Goal: Find specific page/section: Find specific page/section

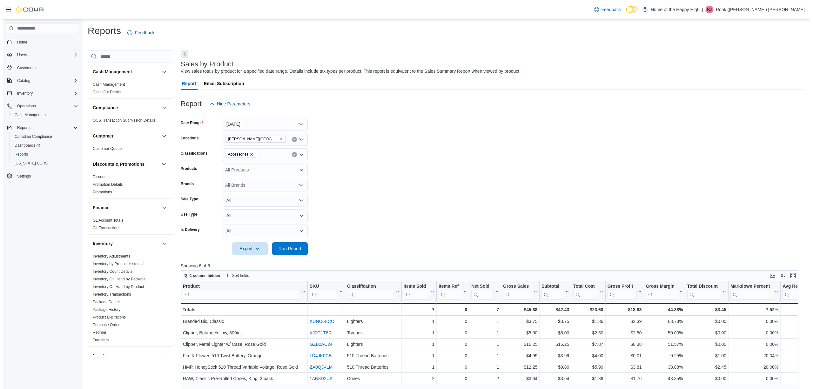
scroll to position [291, 0]
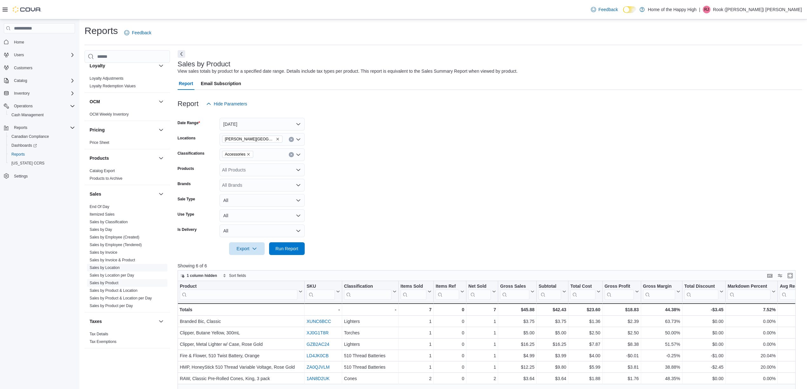
click at [110, 266] on link "Sales by Location" at bounding box center [105, 267] width 30 height 4
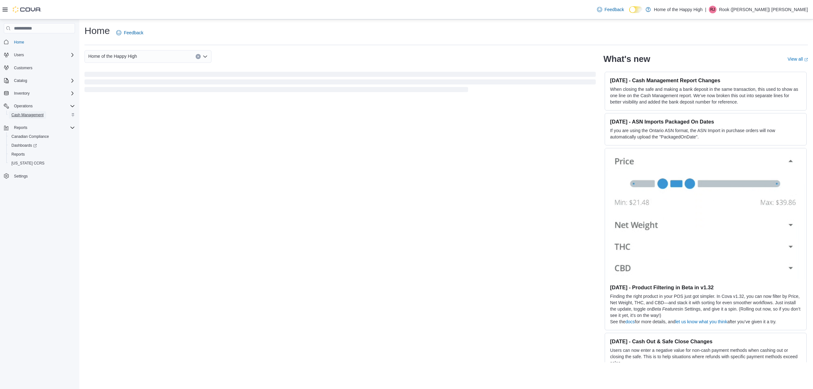
click at [29, 112] on span "Cash Management" at bounding box center [27, 114] width 32 height 5
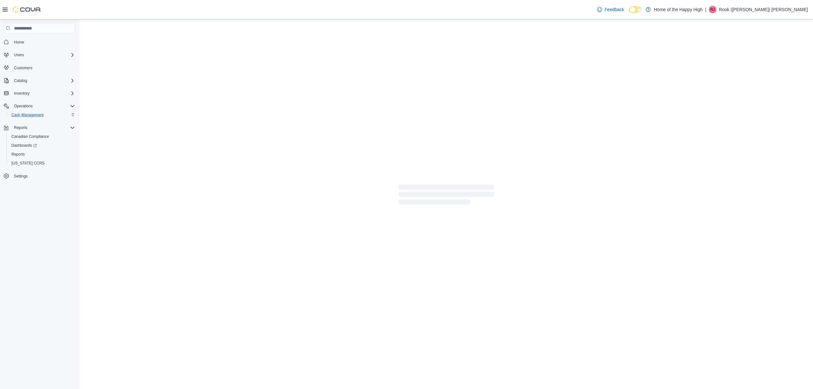
click at [779, 7] on p "Rook ([PERSON_NAME]) [PERSON_NAME]" at bounding box center [763, 10] width 89 height 8
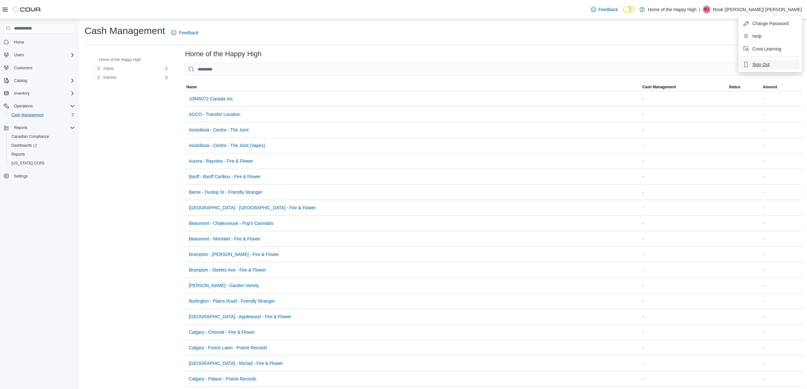
click at [757, 65] on span "Sign Out" at bounding box center [760, 64] width 17 height 6
